Goal: Find specific page/section: Find specific page/section

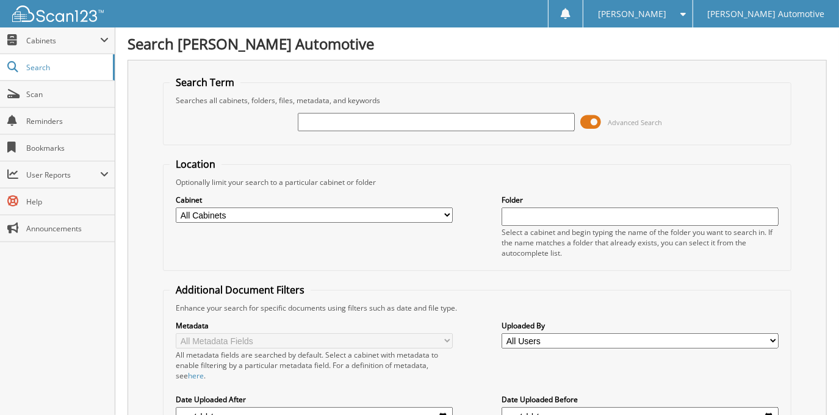
click at [585, 121] on span at bounding box center [591, 122] width 21 height 18
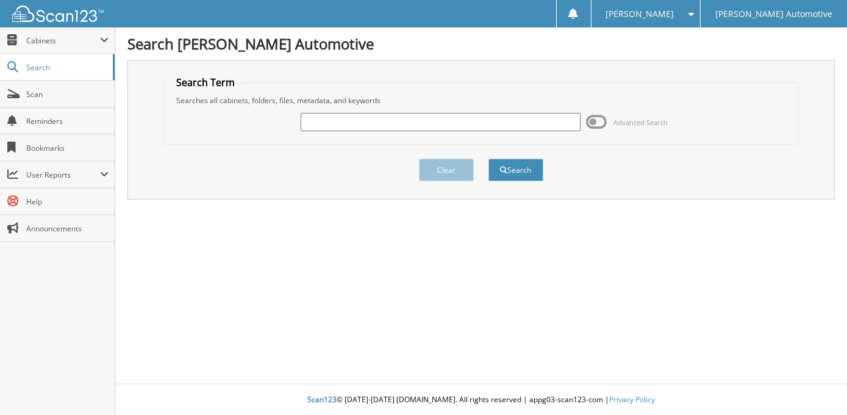
click at [487, 123] on input "text" at bounding box center [441, 122] width 280 height 18
type input "[PERSON_NAME]"
click at [489, 159] on button "Search" at bounding box center [516, 170] width 55 height 23
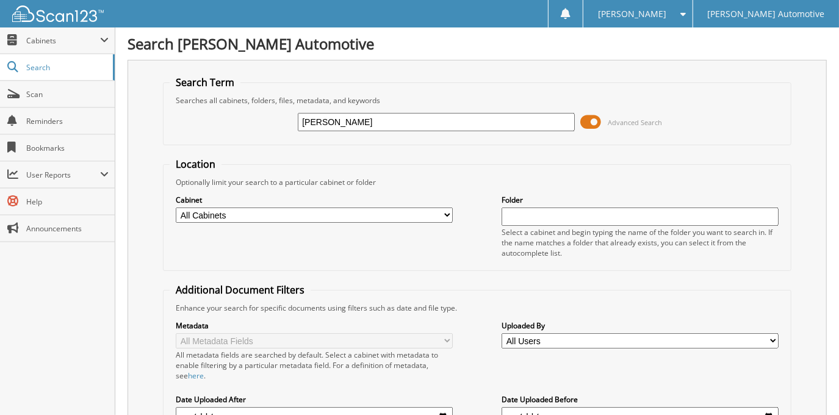
click at [597, 127] on span at bounding box center [591, 122] width 21 height 18
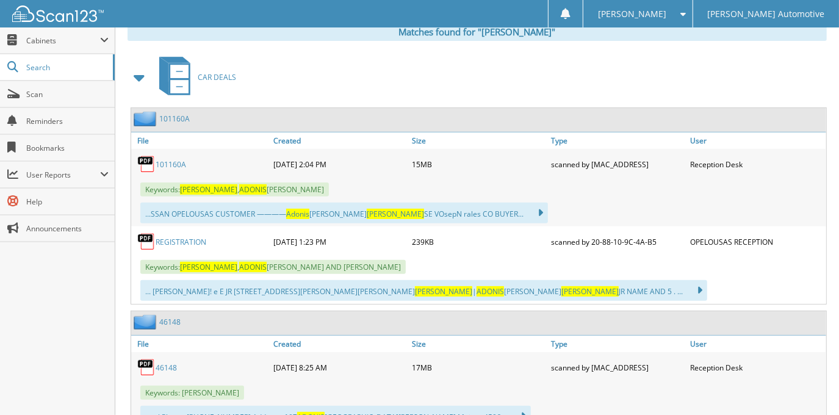
scroll to position [221, 0]
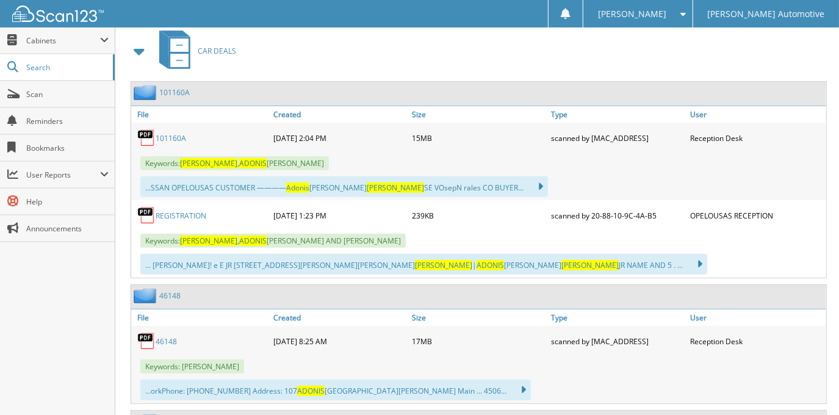
click at [176, 134] on link "101160A" at bounding box center [171, 138] width 31 height 10
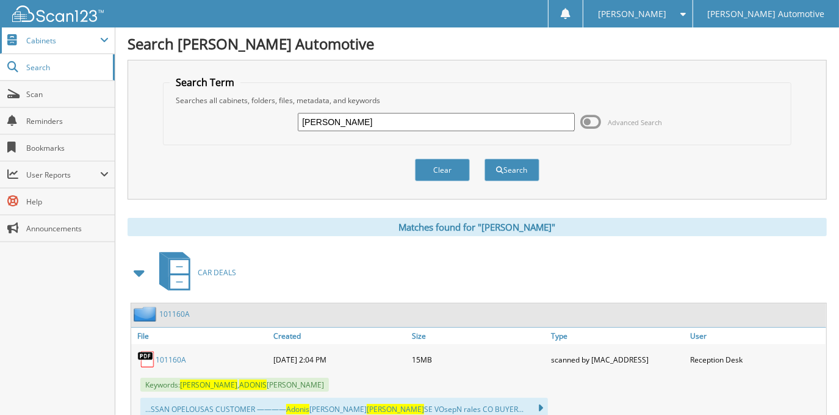
click at [77, 41] on span "Cabinets" at bounding box center [63, 40] width 74 height 10
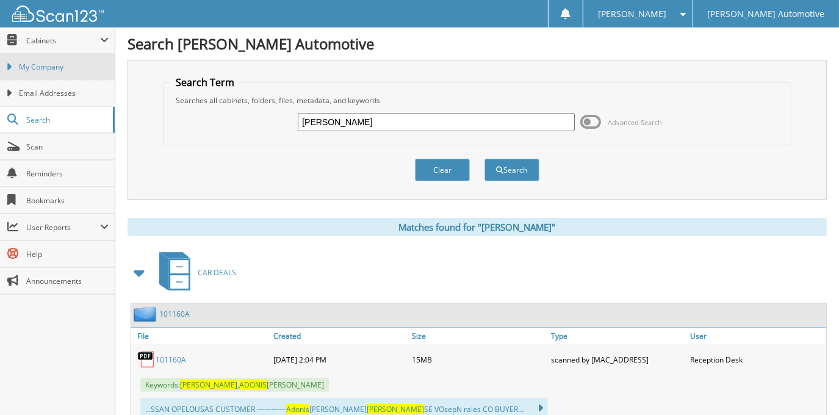
click at [76, 68] on span "My Company" at bounding box center [64, 67] width 90 height 11
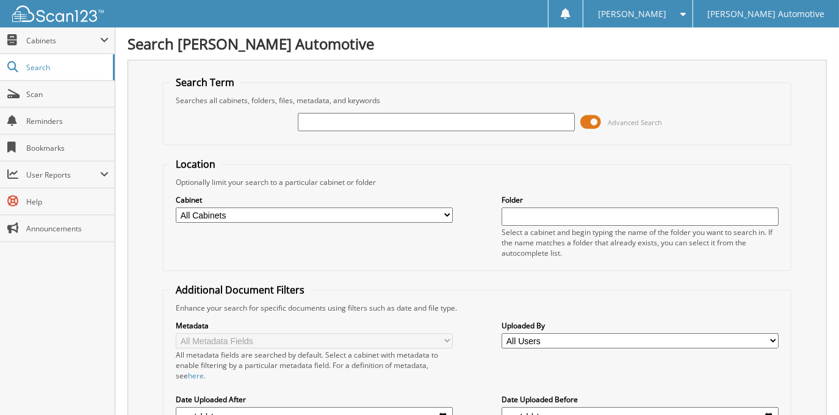
click at [594, 120] on span at bounding box center [591, 122] width 21 height 18
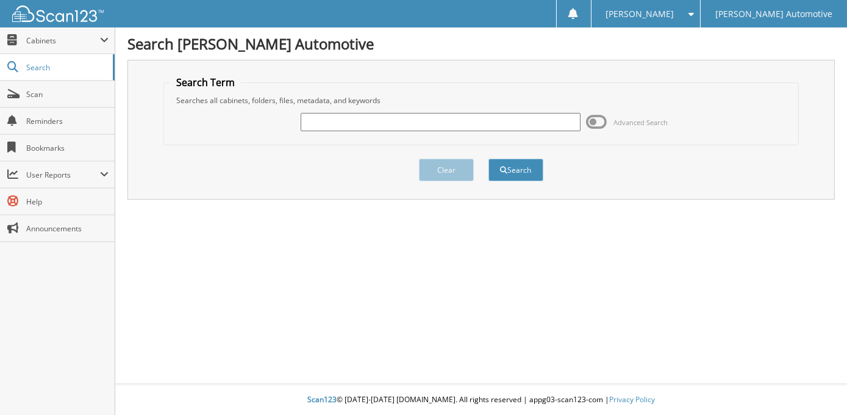
click at [451, 314] on div "Search Giles Automotive Search Term Searches all cabinets, folders, files, meta…" at bounding box center [481, 207] width 732 height 415
click at [386, 291] on div "Search Giles Automotive Search Term Searches all cabinets, folders, files, meta…" at bounding box center [481, 207] width 732 height 415
click at [266, 200] on div "Search Giles Automotive Search Term Searches all cabinets, folders, files, meta…" at bounding box center [481, 207] width 732 height 415
click at [536, 269] on div "Search Giles Automotive Search Term Searches all cabinets, folders, files, meta…" at bounding box center [481, 207] width 732 height 415
click at [86, 301] on div "Close Cabinets My Company Email Addresses Search Scan" at bounding box center [57, 220] width 115 height 387
